Goal: Information Seeking & Learning: Learn about a topic

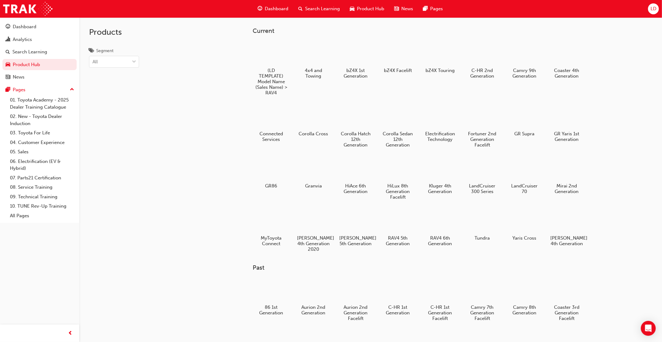
click at [392, 171] on div at bounding box center [397, 168] width 33 height 23
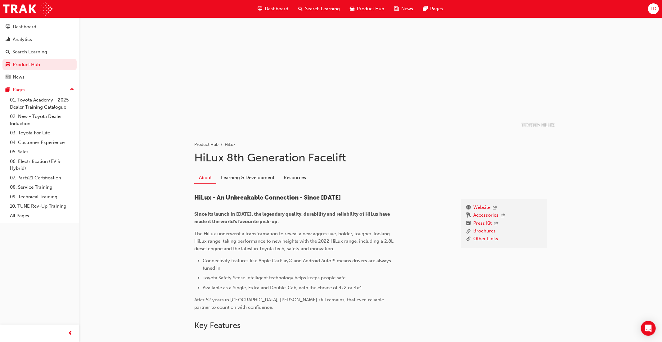
scroll to position [11, 0]
drag, startPoint x: 197, startPoint y: 156, endPoint x: 349, endPoint y: 159, distance: 152.4
click at [353, 160] on h1 "HiLux 8th Generation Facelift" at bounding box center [370, 157] width 352 height 14
copy h1 "HiLux 8th Generation Facelift"
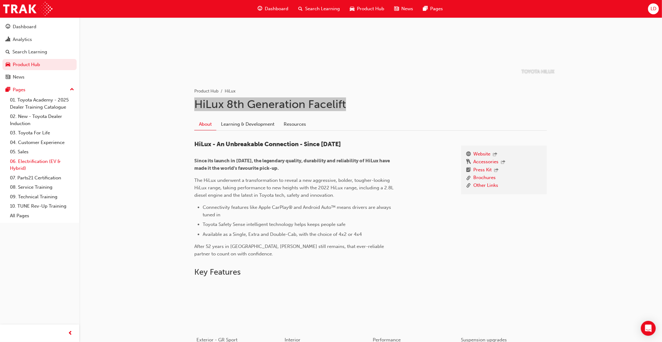
scroll to position [0, 0]
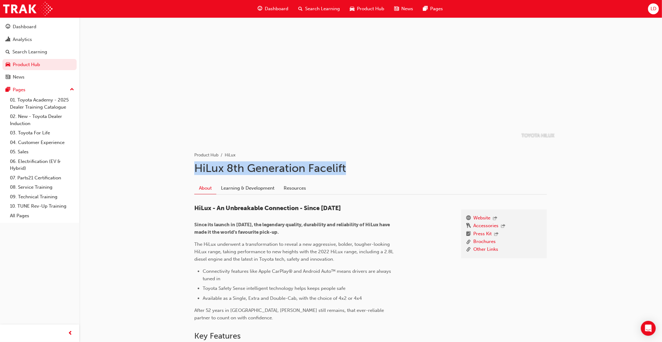
click at [367, 10] on span "Product Hub" at bounding box center [370, 8] width 27 height 7
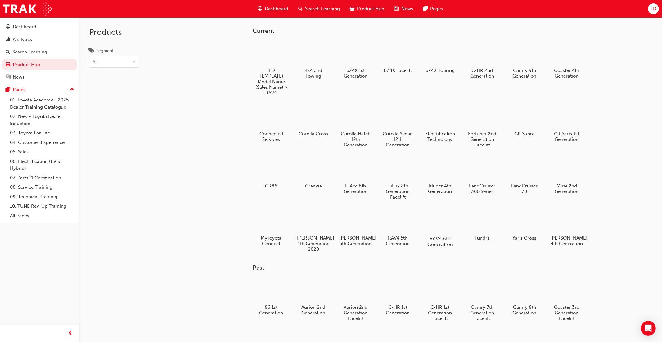
click at [437, 221] on div at bounding box center [440, 220] width 34 height 25
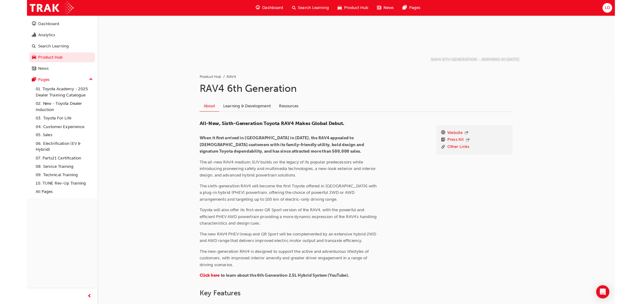
scroll to position [82, 0]
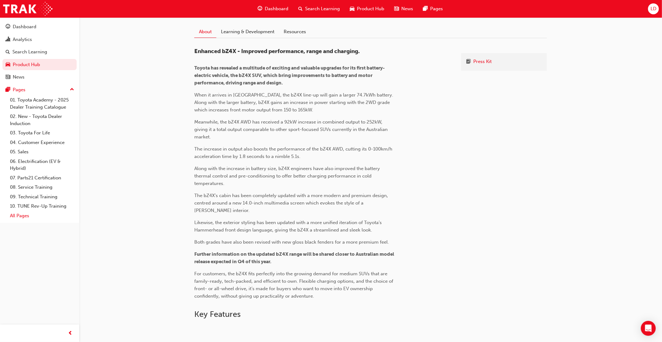
scroll to position [152, 0]
